Goal: Information Seeking & Learning: Learn about a topic

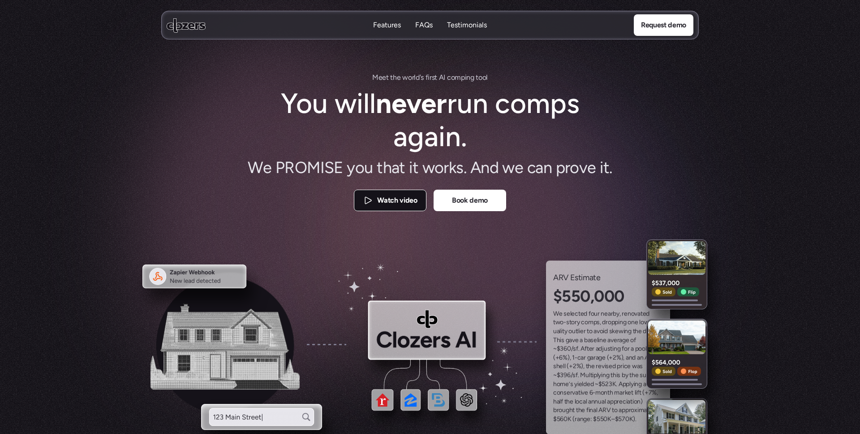
click at [406, 205] on p "Watch video" at bounding box center [397, 201] width 40 height 12
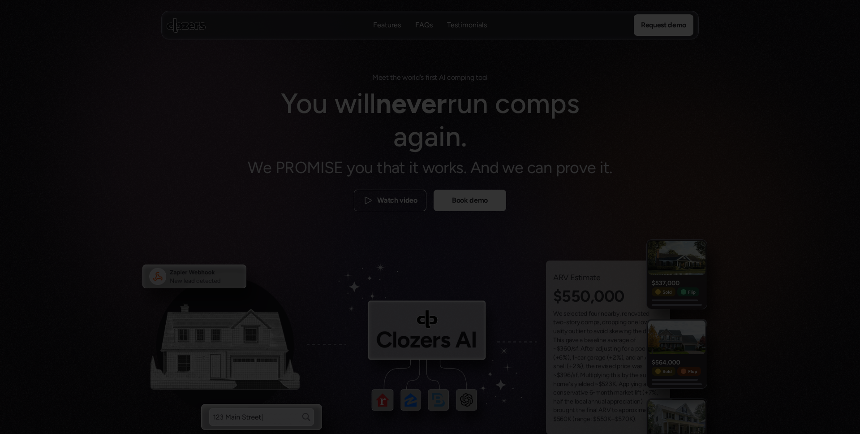
click at [549, 58] on div at bounding box center [430, 217] width 860 height 434
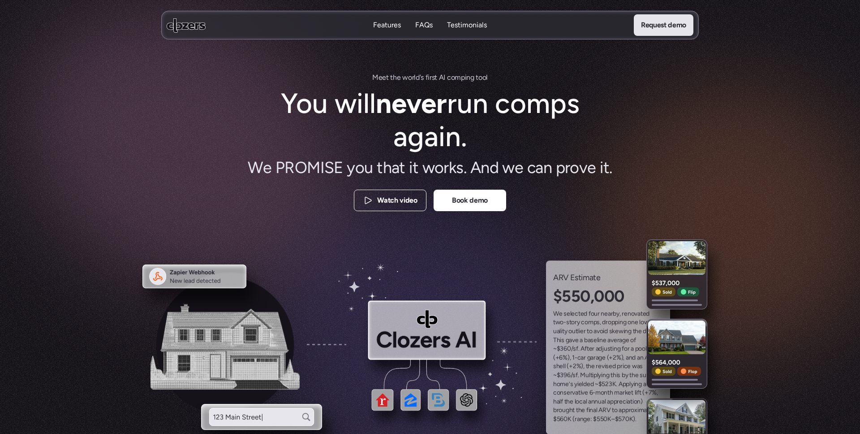
click at [649, 27] on p "Request demo" at bounding box center [663, 25] width 45 height 12
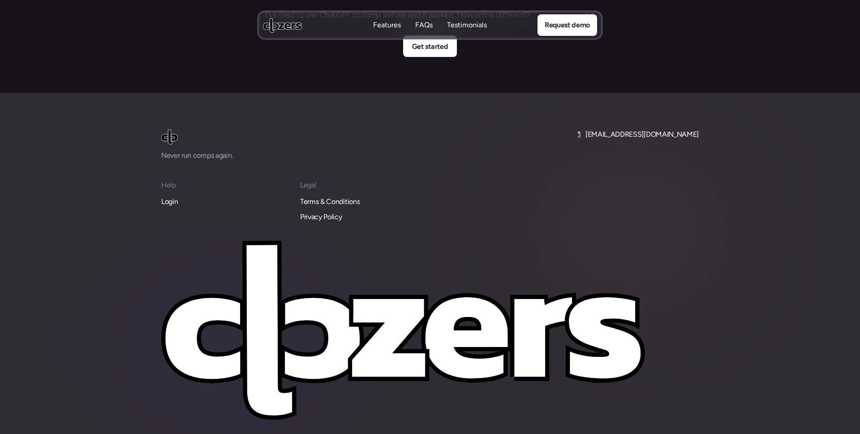
scroll to position [3412, 0]
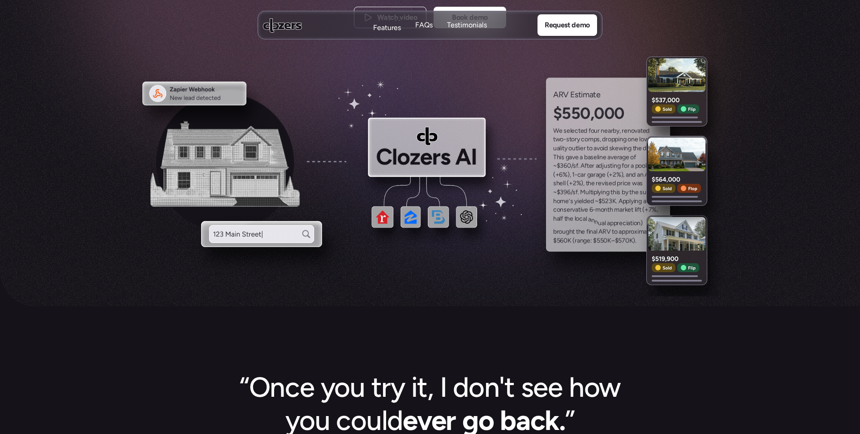
click at [385, 23] on p "Features" at bounding box center [387, 28] width 28 height 10
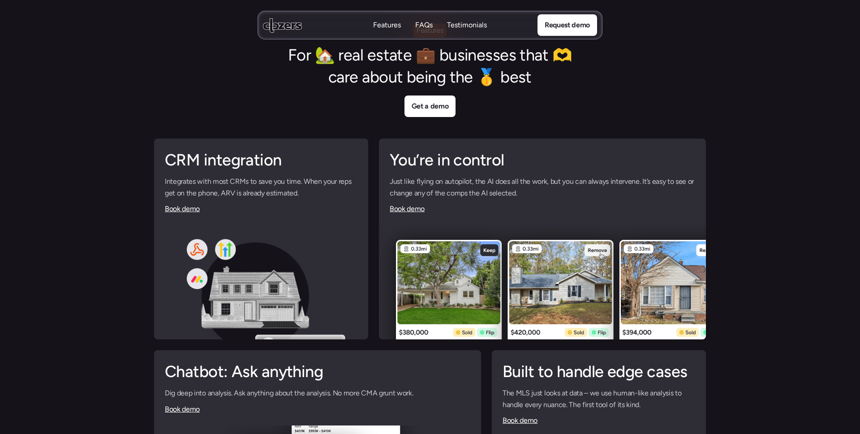
scroll to position [2082, 0]
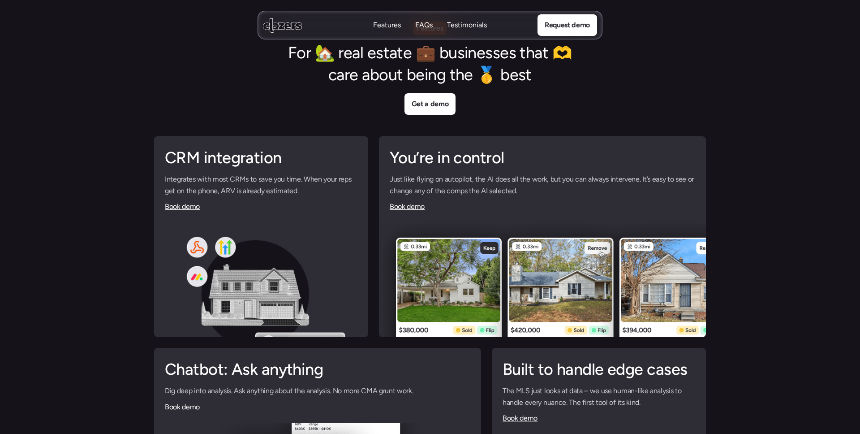
click at [462, 25] on p "Testimonials" at bounding box center [467, 25] width 40 height 10
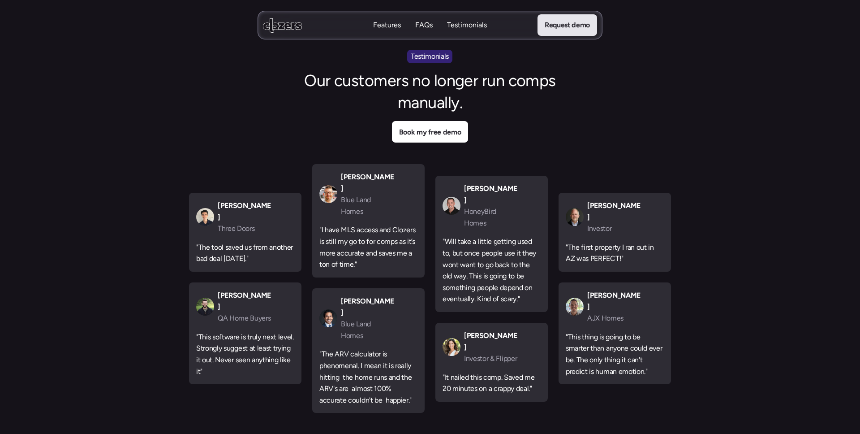
scroll to position [2754, 0]
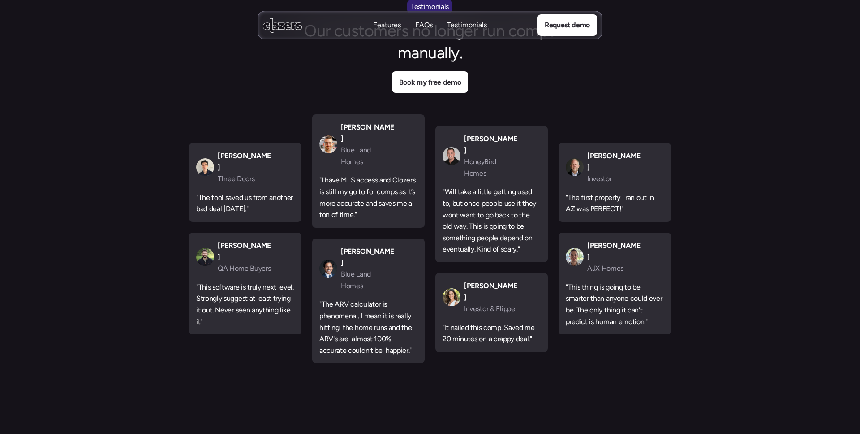
click at [281, 28] on use at bounding box center [282, 25] width 39 height 14
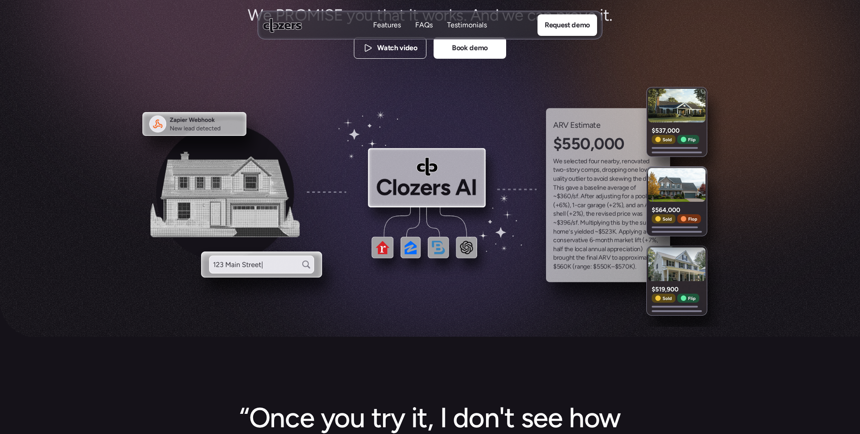
scroll to position [0, 0]
